Goal: Information Seeking & Learning: Learn about a topic

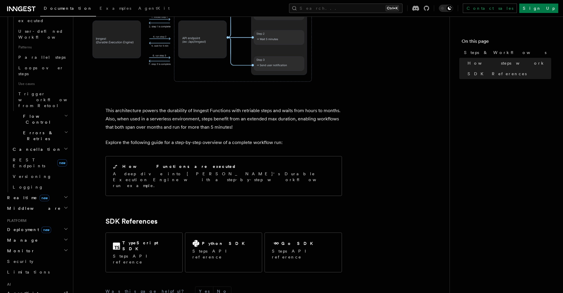
scroll to position [319, 0]
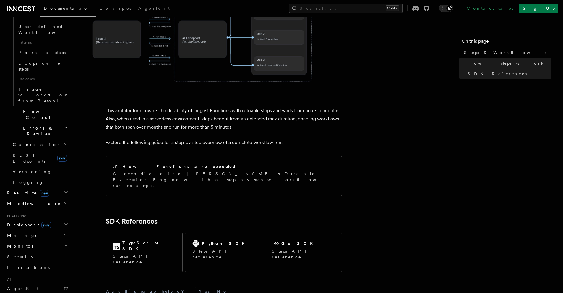
click at [17, 222] on span "Deployment new" at bounding box center [28, 225] width 46 height 6
click at [20, 230] on link "Overview" at bounding box center [39, 235] width 59 height 11
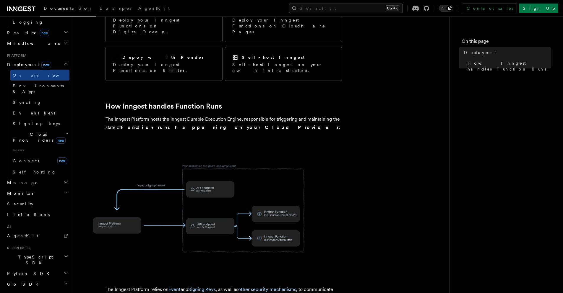
scroll to position [142, 0]
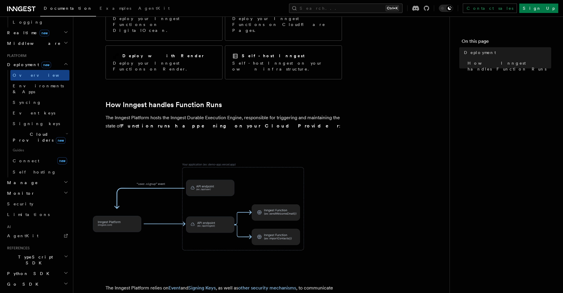
click at [58, 129] on h2 "Cloud Providers new" at bounding box center [39, 137] width 59 height 17
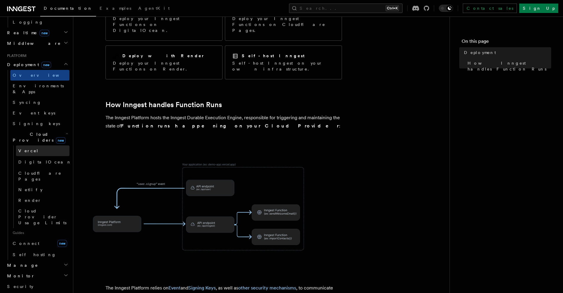
click at [49, 146] on link "Vercel" at bounding box center [42, 151] width 53 height 11
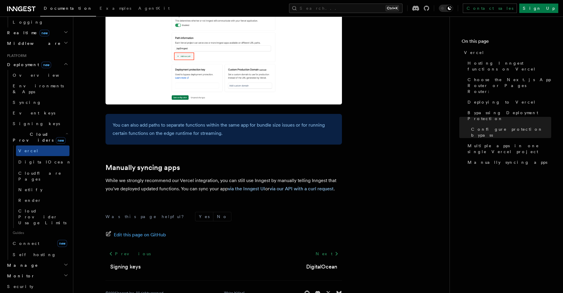
scroll to position [947, 0]
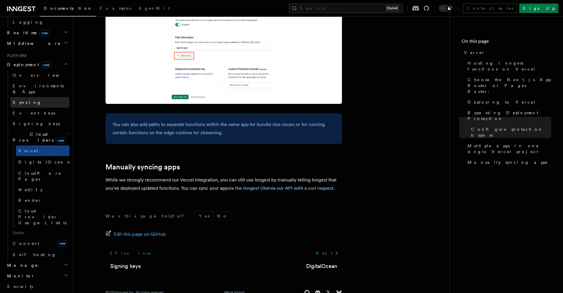
click at [44, 97] on link "Syncing" at bounding box center [39, 102] width 59 height 11
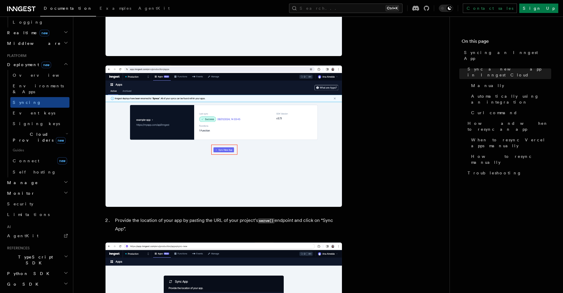
scroll to position [284, 0]
